Goal: Task Accomplishment & Management: Use online tool/utility

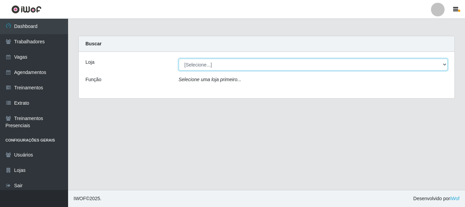
click at [237, 65] on select "[Selecione...] SuperFácil Atacado - [PERSON_NAME]" at bounding box center [313, 65] width 269 height 12
select select "399"
click at [179, 59] on select "[Selecione...] SuperFácil Atacado - [PERSON_NAME]" at bounding box center [313, 65] width 269 height 12
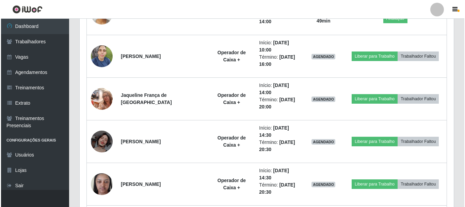
scroll to position [307, 0]
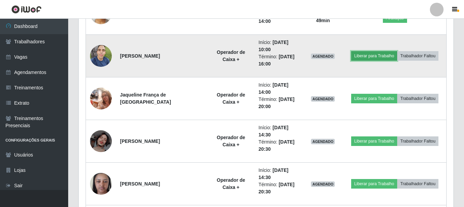
click at [367, 56] on button "Liberar para Trabalho" at bounding box center [374, 56] width 46 height 10
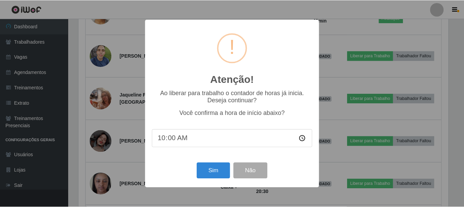
scroll to position [141, 371]
click at [213, 173] on button "Sim" at bounding box center [213, 170] width 33 height 16
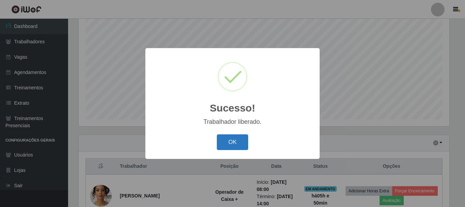
click at [236, 142] on button "OK" at bounding box center [233, 142] width 32 height 16
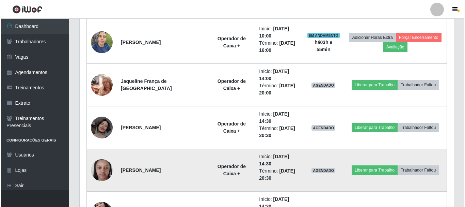
scroll to position [354, 0]
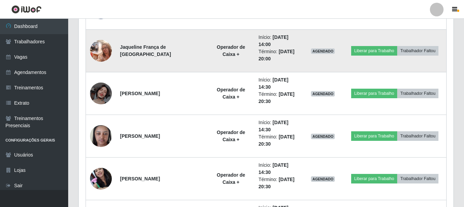
click at [105, 56] on img at bounding box center [101, 50] width 22 height 29
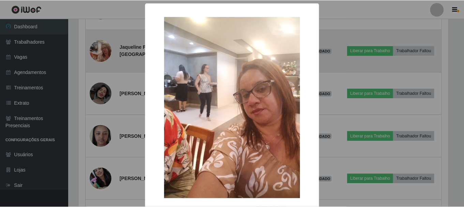
scroll to position [141, 371]
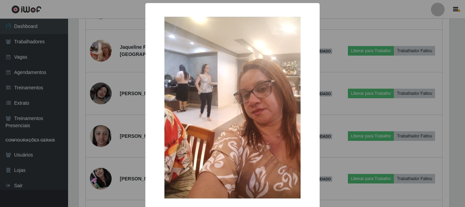
click at [114, 56] on div "× OK Cancel" at bounding box center [232, 103] width 465 height 207
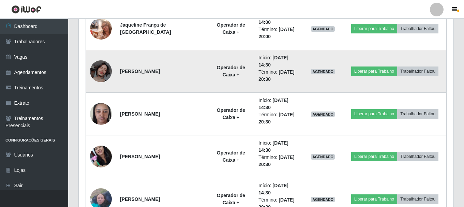
scroll to position [422, 0]
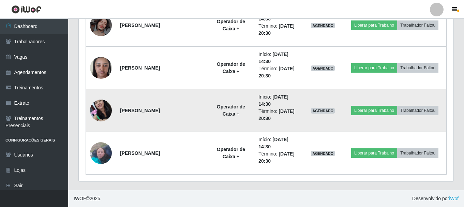
click at [104, 103] on img at bounding box center [101, 110] width 22 height 29
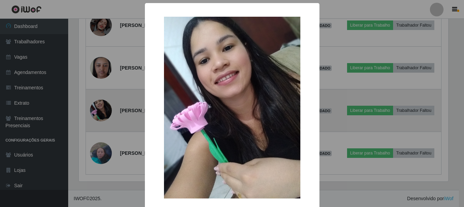
scroll to position [141, 371]
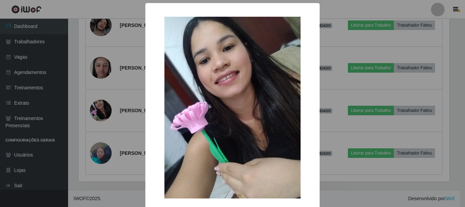
click at [342, 84] on div "× OK Cancel" at bounding box center [232, 103] width 465 height 207
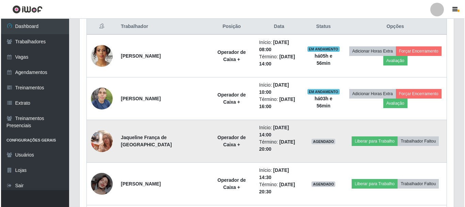
scroll to position [252, 0]
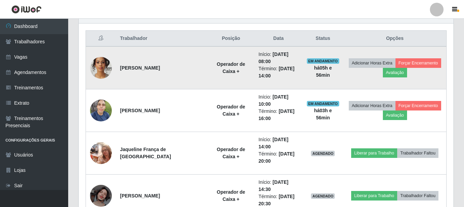
click at [98, 68] on img at bounding box center [101, 67] width 22 height 29
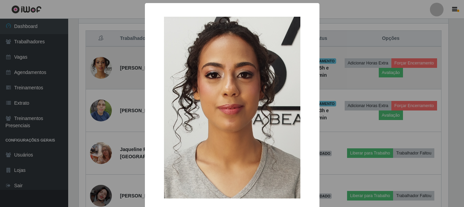
scroll to position [141, 371]
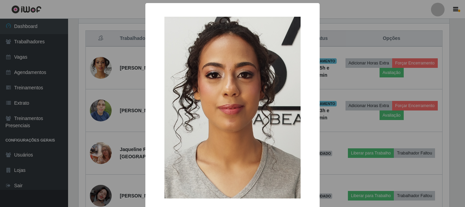
click at [124, 81] on div "× OK Cancel" at bounding box center [232, 103] width 465 height 207
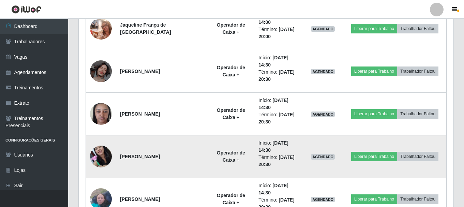
scroll to position [388, 0]
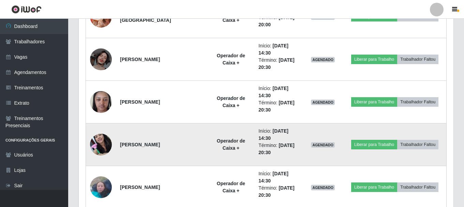
click at [106, 146] on img at bounding box center [101, 144] width 22 height 29
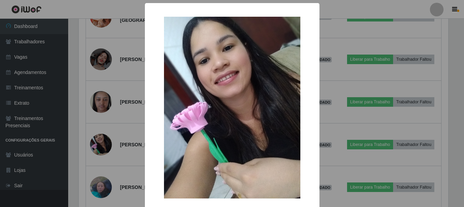
scroll to position [141, 371]
click at [339, 31] on div "× OK Cancel" at bounding box center [232, 103] width 465 height 207
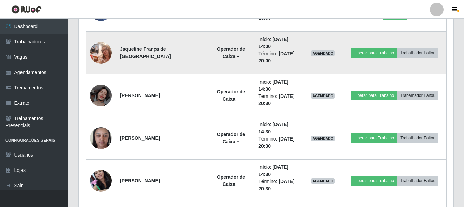
scroll to position [320, 0]
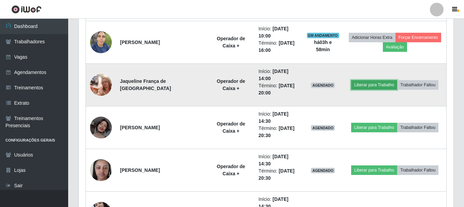
click at [361, 84] on button "Liberar para Trabalho" at bounding box center [374, 85] width 46 height 10
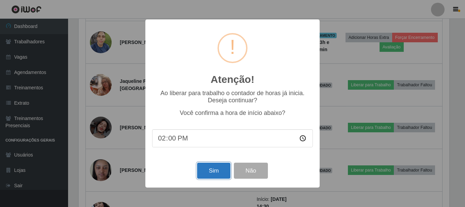
click at [221, 169] on button "Sim" at bounding box center [213, 170] width 33 height 16
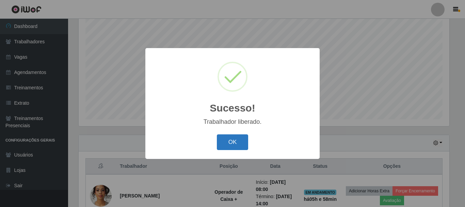
click at [237, 149] on button "OK" at bounding box center [233, 142] width 32 height 16
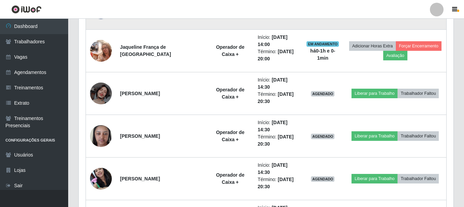
scroll to position [388, 0]
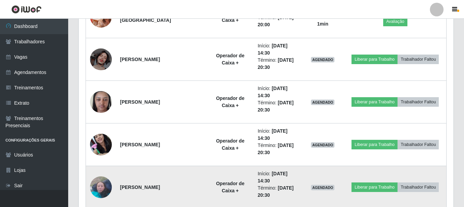
click at [110, 191] on img at bounding box center [101, 186] width 22 height 29
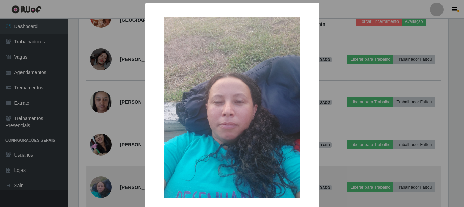
scroll to position [141, 371]
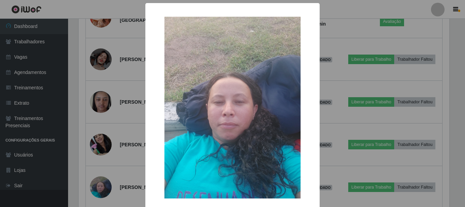
click at [130, 154] on div "× OK Cancel" at bounding box center [232, 103] width 465 height 207
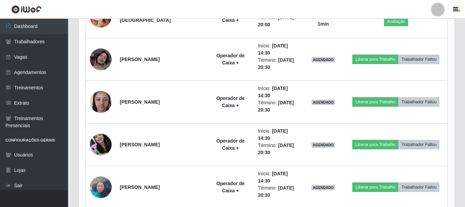
scroll to position [141, 374]
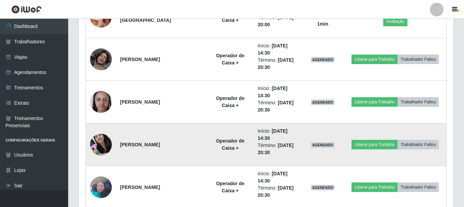
click at [108, 149] on img at bounding box center [101, 144] width 22 height 29
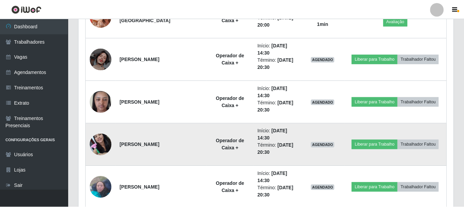
scroll to position [141, 371]
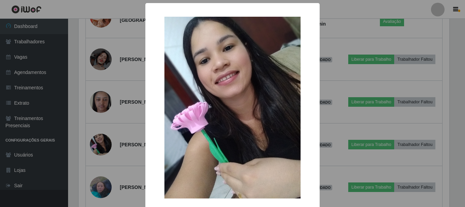
click at [329, 75] on div "× OK Cancel" at bounding box center [232, 103] width 465 height 207
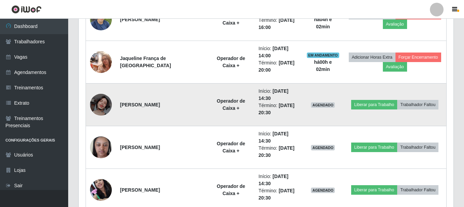
scroll to position [252, 0]
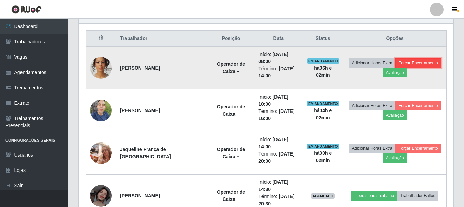
click at [403, 63] on button "Forçar Encerramento" at bounding box center [418, 63] width 46 height 10
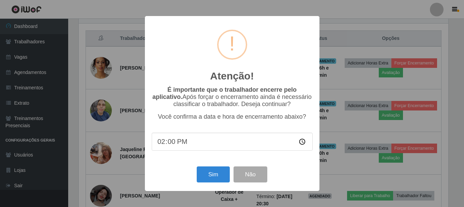
scroll to position [141, 371]
click at [211, 173] on button "Sim" at bounding box center [213, 174] width 33 height 16
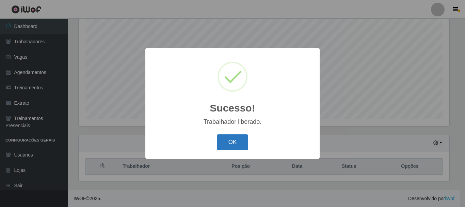
click at [226, 141] on button "OK" at bounding box center [233, 142] width 32 height 16
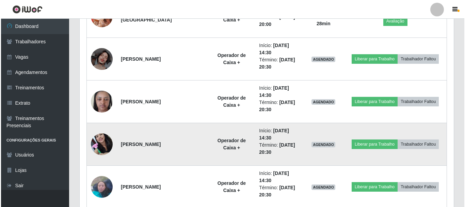
scroll to position [380, 0]
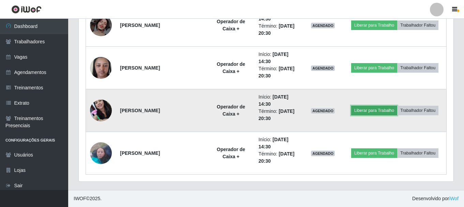
click at [362, 111] on button "Liberar para Trabalho" at bounding box center [374, 111] width 46 height 10
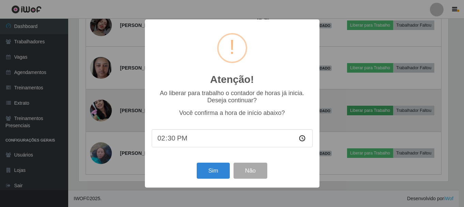
scroll to position [141, 371]
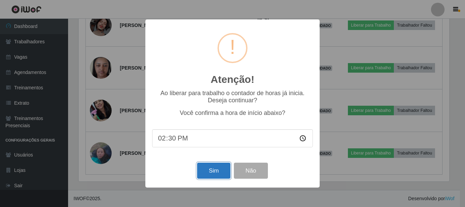
click at [218, 172] on button "Sim" at bounding box center [213, 170] width 33 height 16
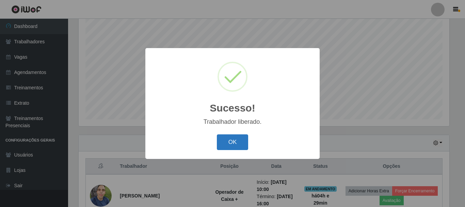
click at [234, 147] on button "OK" at bounding box center [233, 142] width 32 height 16
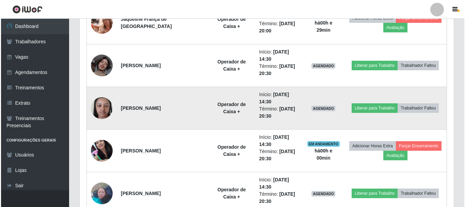
scroll to position [380, 0]
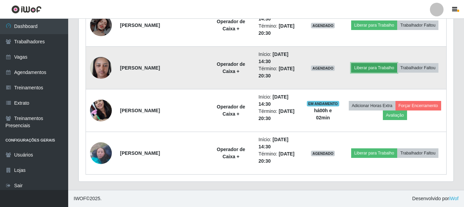
click at [374, 68] on button "Liberar para Trabalho" at bounding box center [374, 68] width 46 height 10
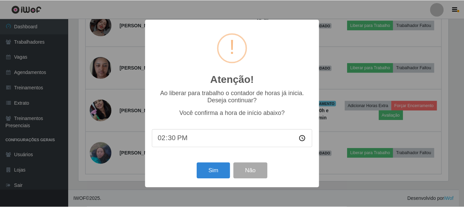
scroll to position [141, 371]
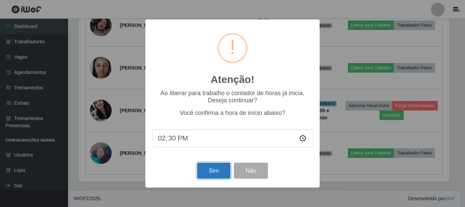
click at [216, 173] on button "Sim" at bounding box center [213, 170] width 33 height 16
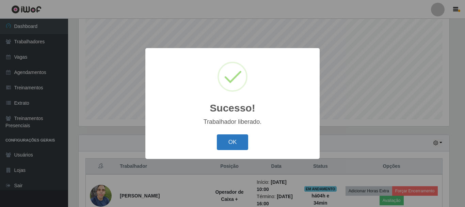
click at [228, 145] on button "OK" at bounding box center [233, 142] width 32 height 16
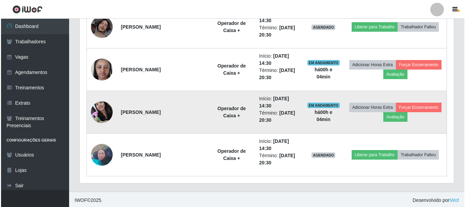
scroll to position [380, 0]
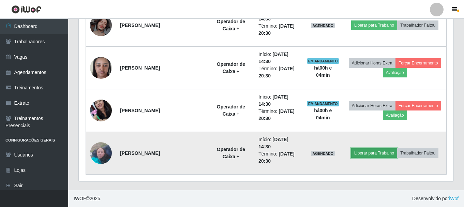
click at [386, 156] on button "Liberar para Trabalho" at bounding box center [374, 153] width 46 height 10
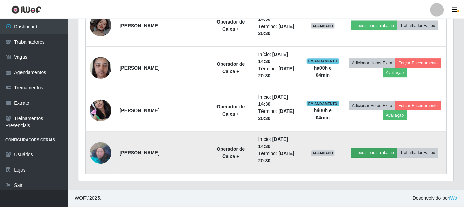
scroll to position [141, 371]
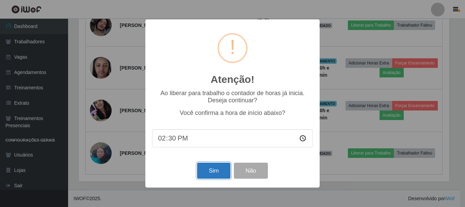
click at [203, 173] on button "Sim" at bounding box center [213, 170] width 33 height 16
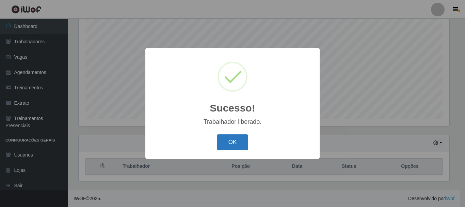
click at [236, 140] on button "OK" at bounding box center [233, 142] width 32 height 16
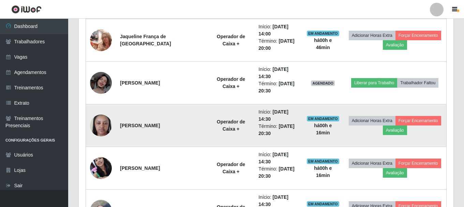
scroll to position [329, 0]
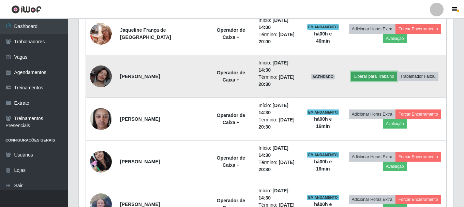
click at [375, 77] on button "Liberar para Trabalho" at bounding box center [374, 77] width 46 height 10
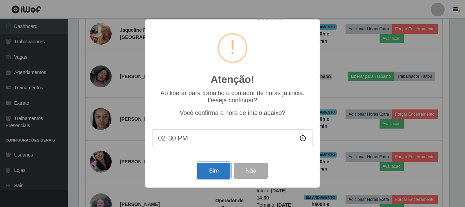
click at [208, 169] on button "Sim" at bounding box center [213, 170] width 33 height 16
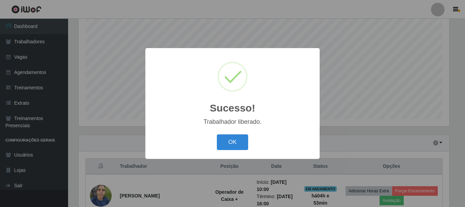
click at [221, 140] on button "OK" at bounding box center [233, 142] width 32 height 16
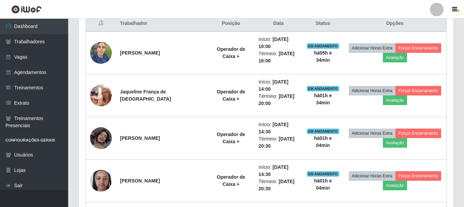
scroll to position [209, 0]
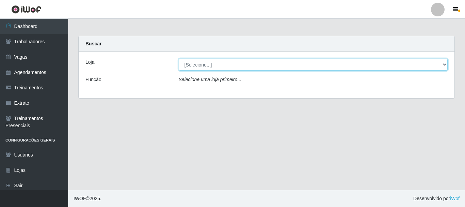
drag, startPoint x: 444, startPoint y: 65, endPoint x: 440, endPoint y: 64, distance: 4.0
click at [444, 65] on select "[Selecione...] SuperFácil Atacado - [PERSON_NAME]" at bounding box center [313, 65] width 269 height 12
select select "399"
click at [179, 59] on select "[Selecione...] SuperFácil Atacado - [PERSON_NAME]" at bounding box center [313, 65] width 269 height 12
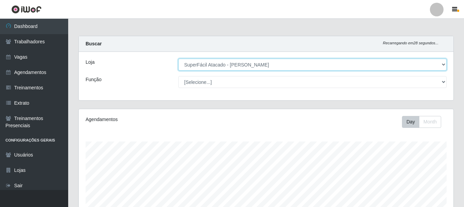
scroll to position [141, 374]
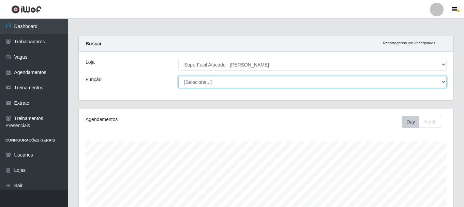
drag, startPoint x: 443, startPoint y: 83, endPoint x: 407, endPoint y: 76, distance: 36.8
click at [443, 83] on select "[Selecione...] Embalador Embalador + Embalador ++ Operador de Caixa Operador de…" at bounding box center [312, 82] width 268 height 12
click at [219, 80] on select "[Selecione...] Embalador Embalador + Embalador ++ Operador de Caixa Operador de…" at bounding box center [312, 82] width 268 height 12
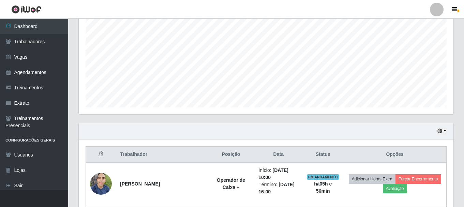
scroll to position [238, 0]
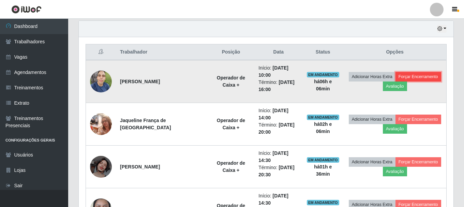
click at [408, 76] on button "Forçar Encerramento" at bounding box center [418, 77] width 46 height 10
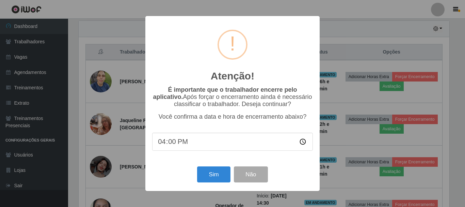
click at [168, 146] on input "16:00" at bounding box center [232, 141] width 161 height 18
type input "16:06"
click at [202, 178] on button "Sim" at bounding box center [213, 174] width 33 height 16
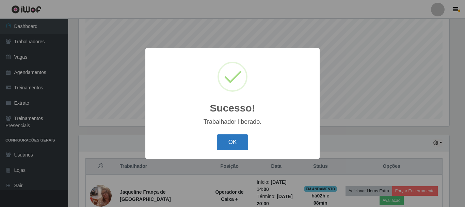
click at [228, 140] on button "OK" at bounding box center [233, 142] width 32 height 16
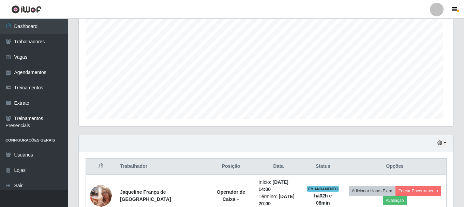
scroll to position [141, 374]
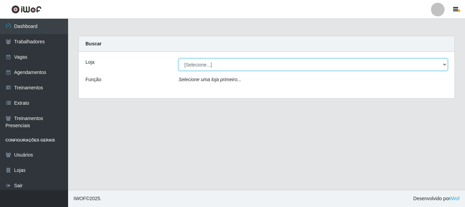
click at [446, 60] on select "[Selecione...] SuperFácil Atacado - [PERSON_NAME]" at bounding box center [313, 65] width 269 height 12
select select "399"
click at [179, 59] on select "[Selecione...] SuperFácil Atacado - [PERSON_NAME]" at bounding box center [313, 65] width 269 height 12
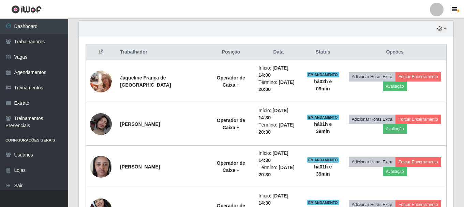
scroll to position [272, 0]
